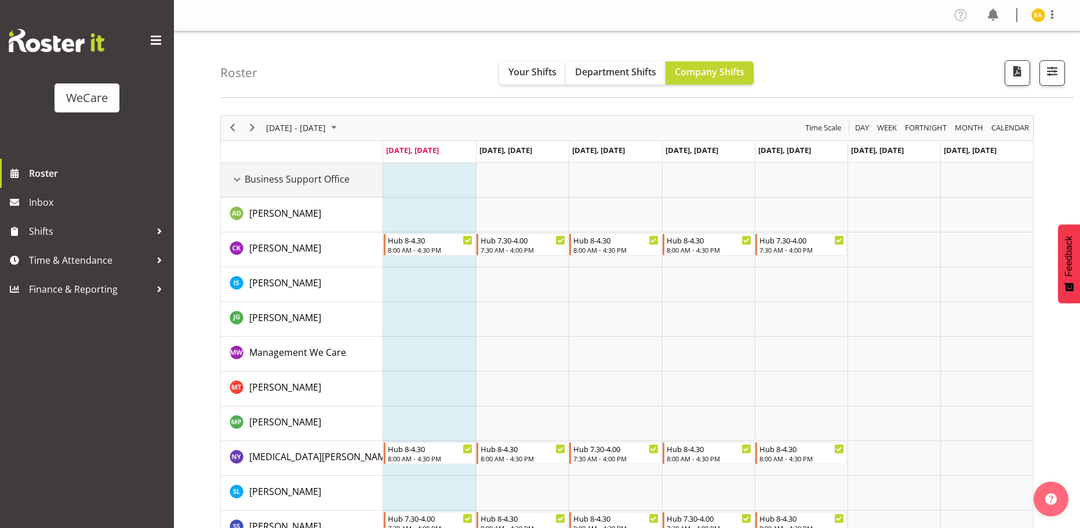
click at [241, 183] on div "Business Support Office resource" at bounding box center [237, 179] width 15 height 15
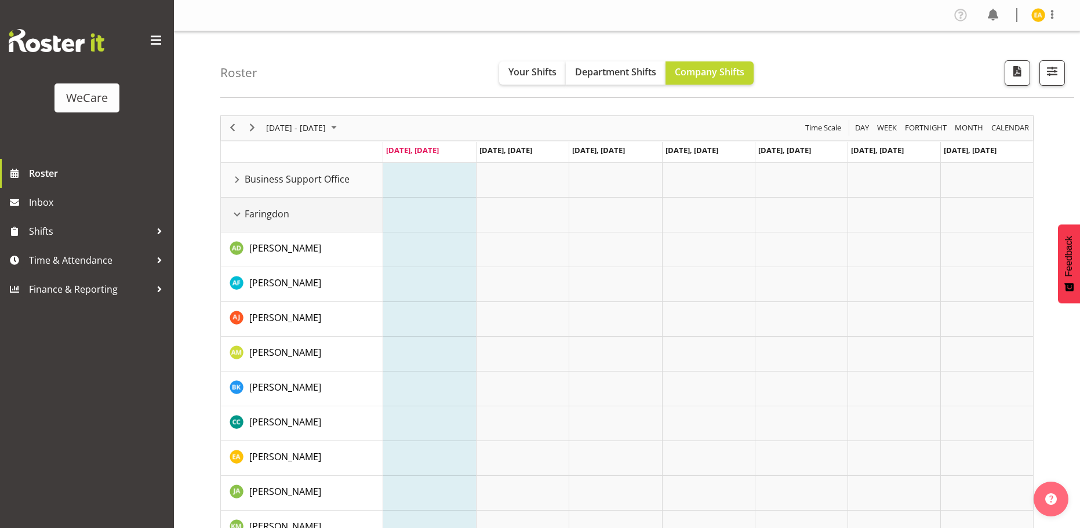
click at [234, 213] on div "Faringdon resource" at bounding box center [237, 214] width 15 height 15
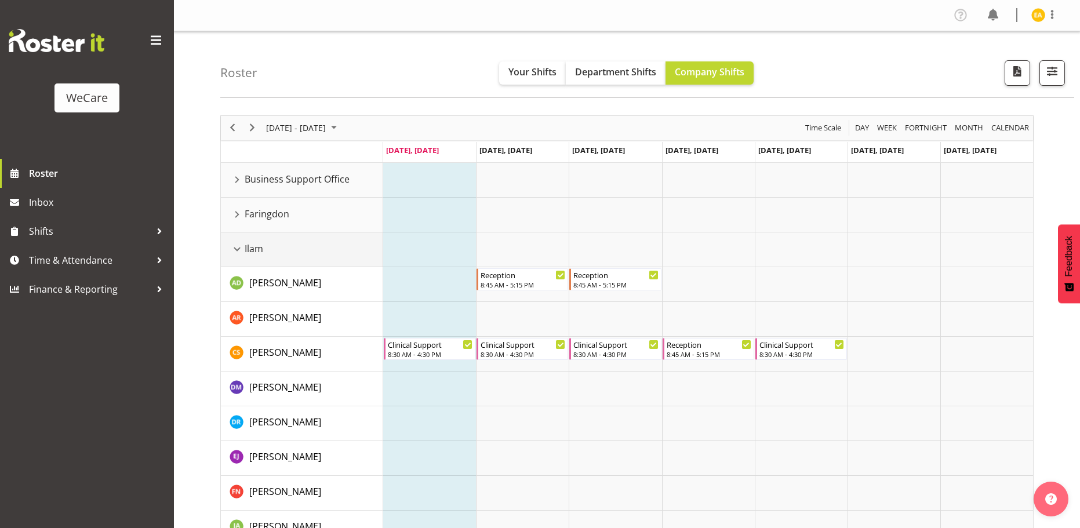
click at [240, 248] on div "Ilam resource" at bounding box center [237, 249] width 15 height 15
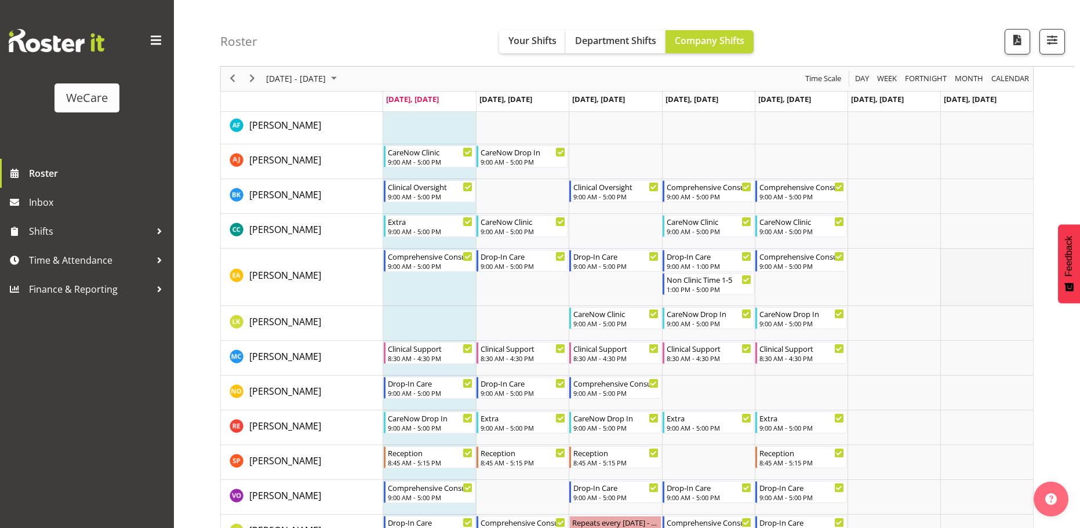
scroll to position [174, 0]
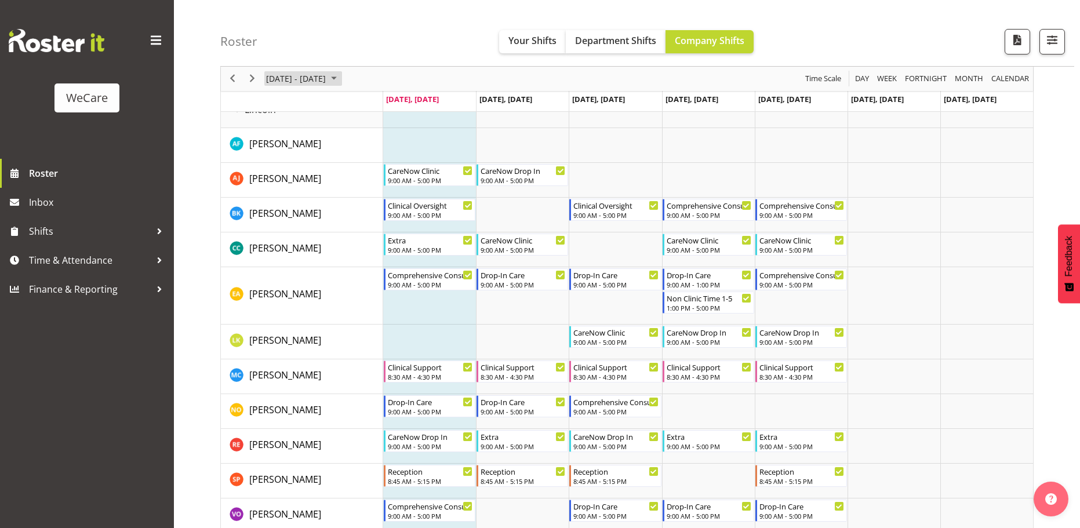
click at [341, 78] on span "August 2025" at bounding box center [334, 79] width 14 height 14
click at [879, 39] on div "Roster Your Shifts Department Shifts Company Shifts All Locations Clear Busines…" at bounding box center [647, 33] width 854 height 67
click at [327, 75] on span "[DATE] - [DATE]" at bounding box center [296, 79] width 62 height 14
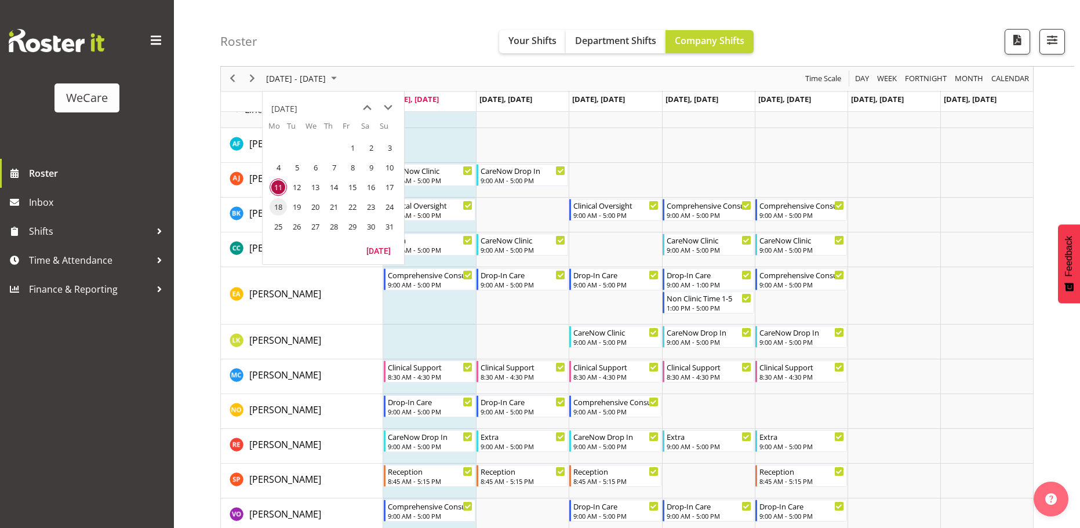
click at [283, 207] on span "18" at bounding box center [278, 206] width 17 height 17
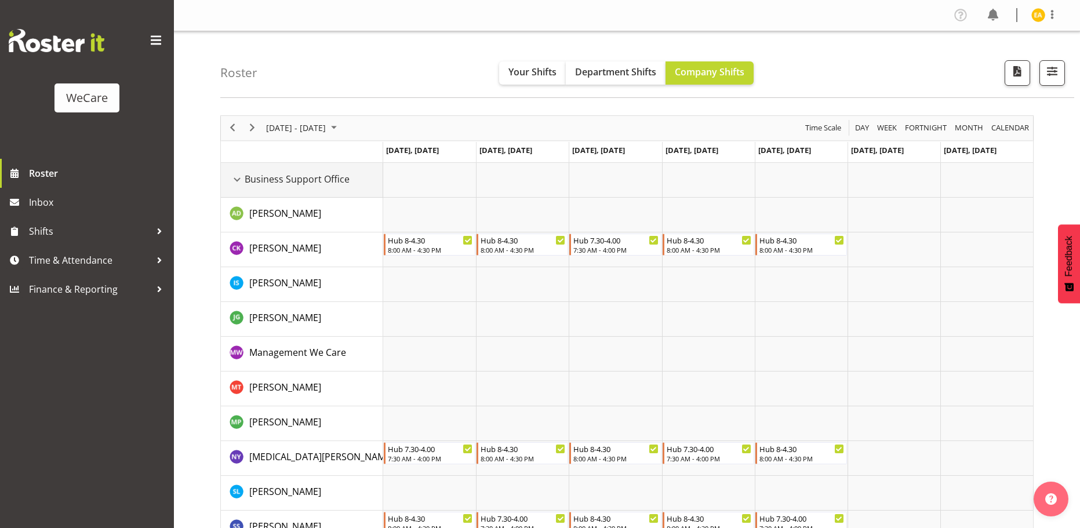
click at [235, 180] on div "Business Support Office resource" at bounding box center [237, 179] width 15 height 15
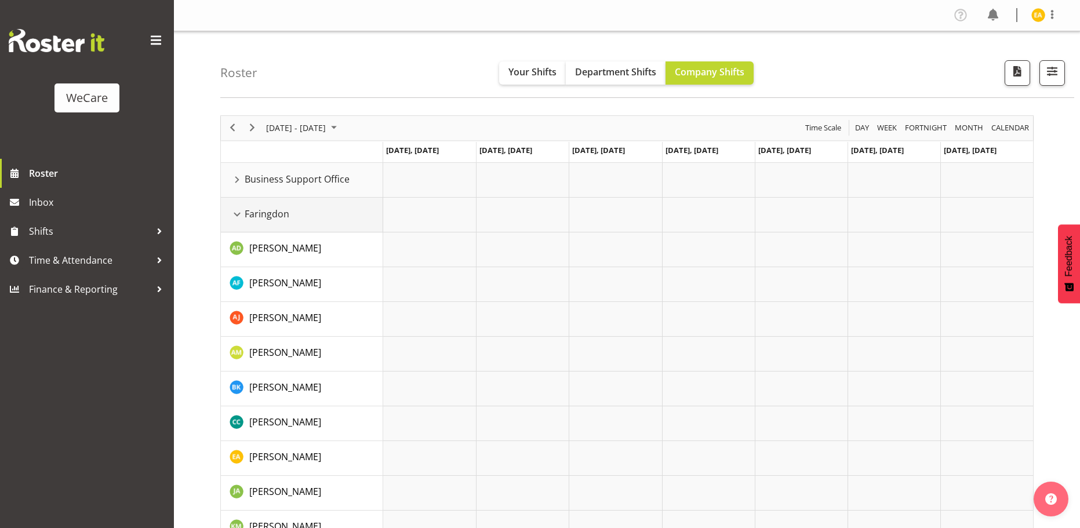
click at [239, 216] on div "Faringdon resource" at bounding box center [237, 214] width 15 height 15
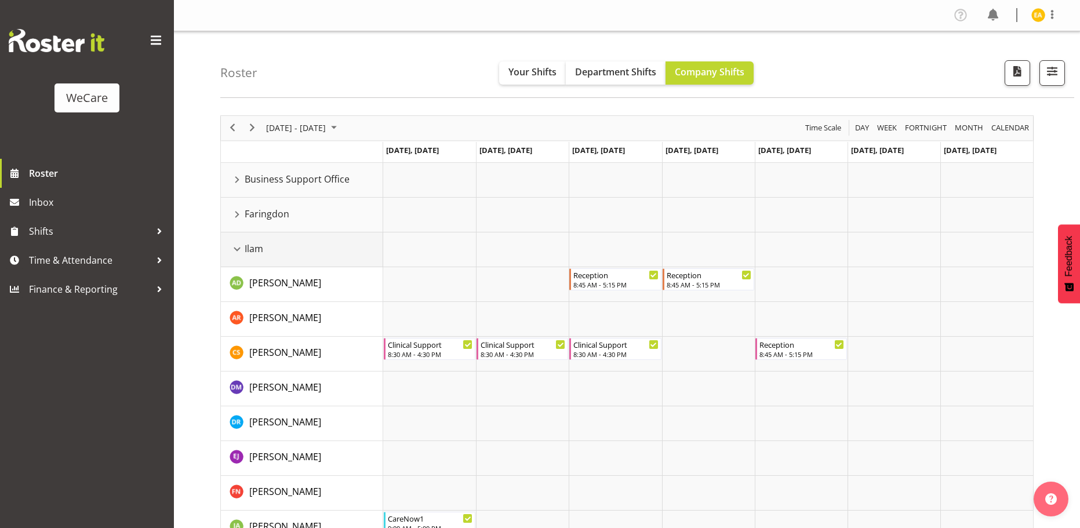
click at [242, 248] on div "Ilam resource" at bounding box center [237, 249] width 15 height 15
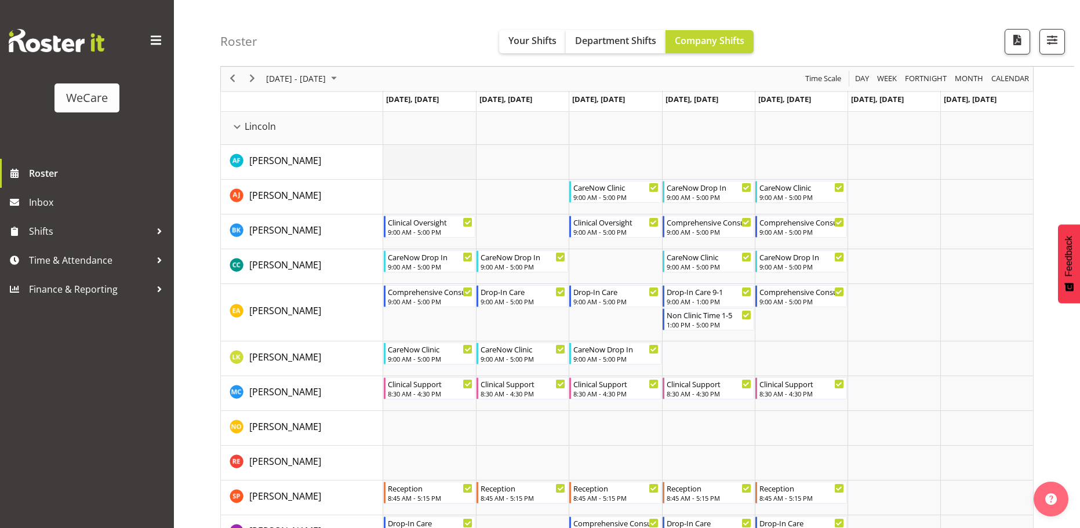
scroll to position [174, 0]
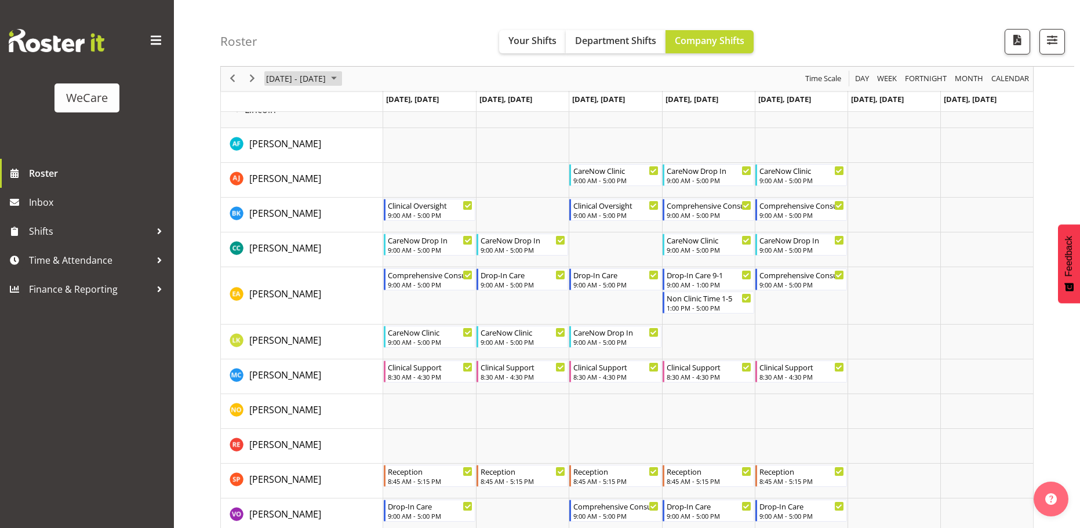
click at [326, 81] on span "[DATE] - [DATE]" at bounding box center [296, 79] width 62 height 14
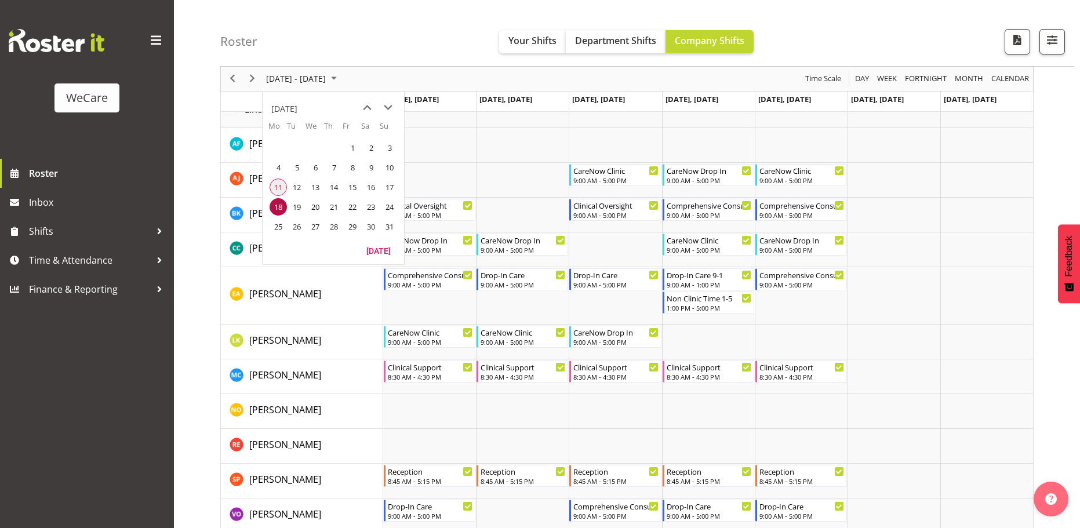
click at [280, 184] on span "11" at bounding box center [278, 187] width 17 height 17
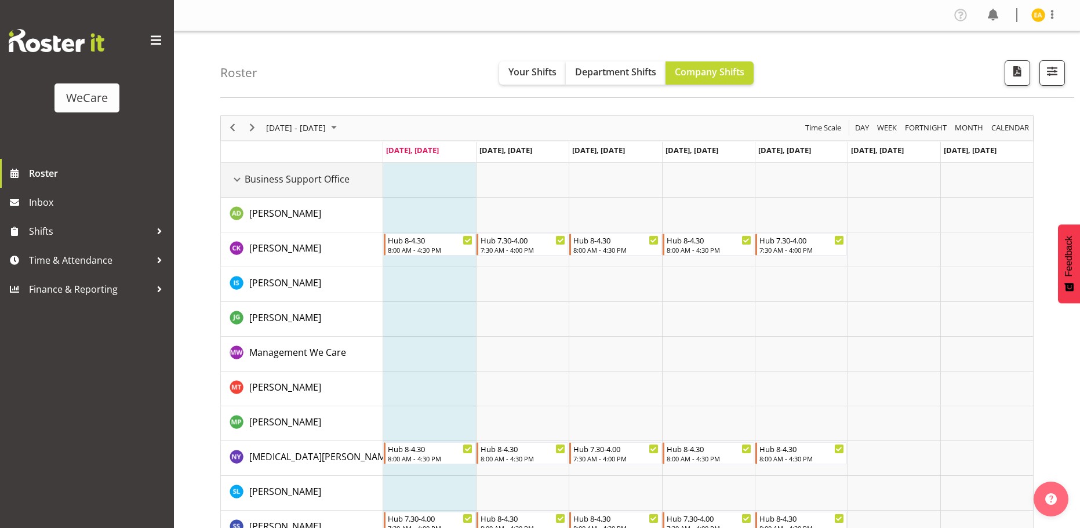
click at [267, 177] on span "Business Support Office" at bounding box center [297, 179] width 105 height 14
click at [278, 180] on span "Business Support Office" at bounding box center [297, 179] width 105 height 14
click at [240, 180] on div "Business Support Office resource" at bounding box center [237, 179] width 15 height 15
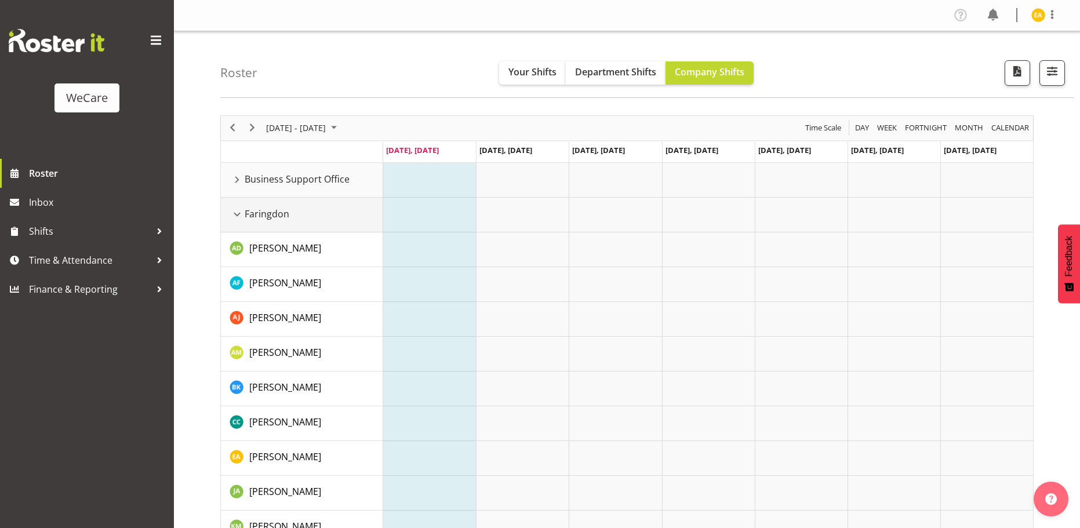
click at [267, 214] on span "Faringdon" at bounding box center [267, 214] width 45 height 14
click at [238, 216] on div "Faringdon resource" at bounding box center [237, 214] width 15 height 15
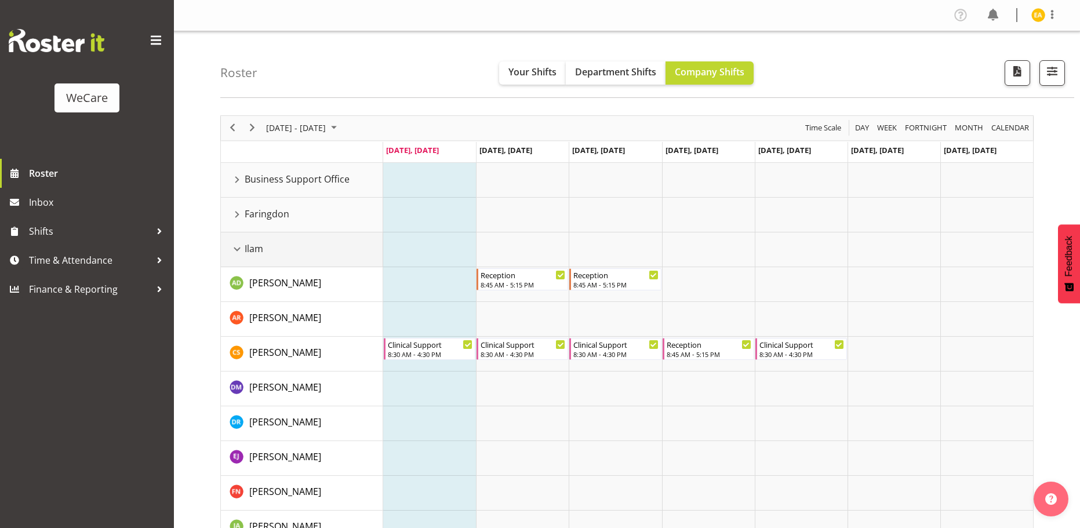
click at [240, 247] on div "Ilam resource" at bounding box center [237, 249] width 15 height 15
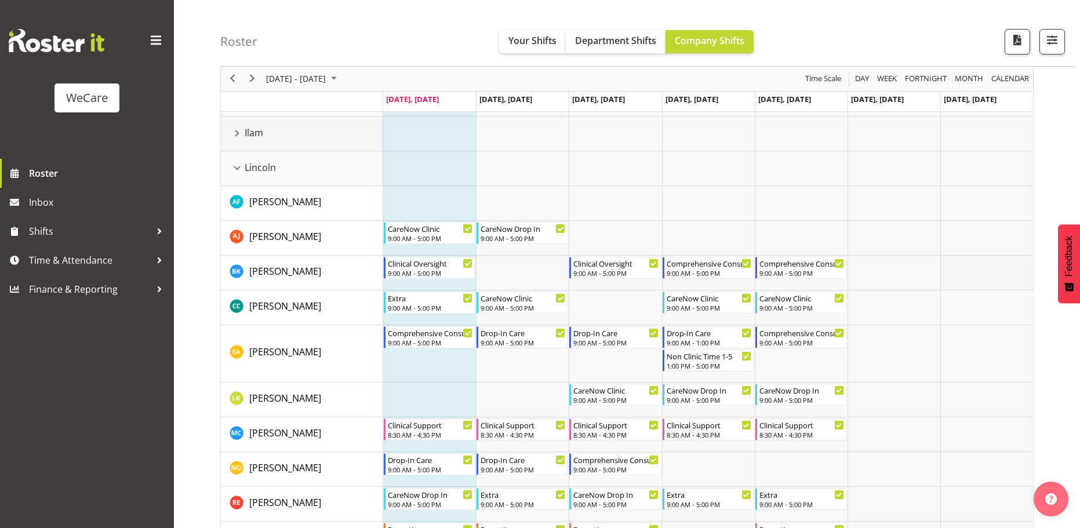
scroll to position [174, 0]
